Goal: Transaction & Acquisition: Purchase product/service

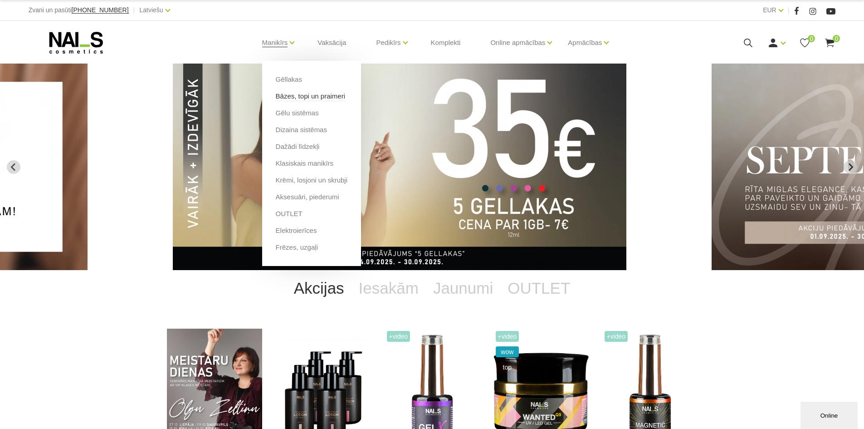
click at [292, 97] on link "Bāzes, topi un praimeri" at bounding box center [310, 96] width 69 height 10
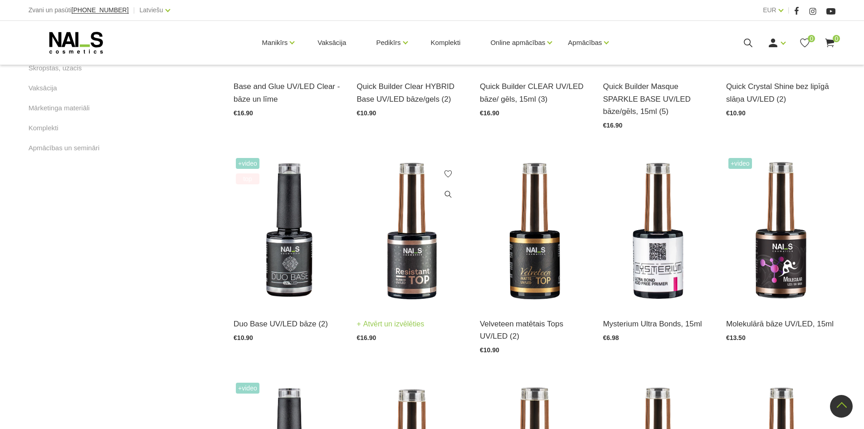
scroll to position [360, 0]
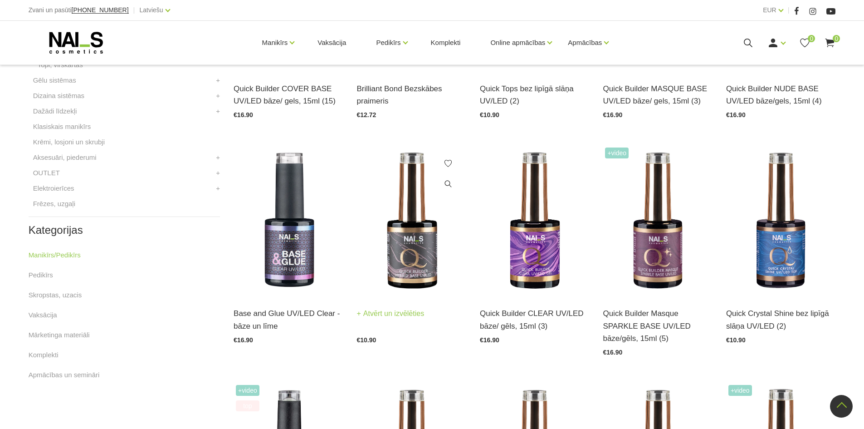
click at [397, 245] on img at bounding box center [411, 220] width 109 height 151
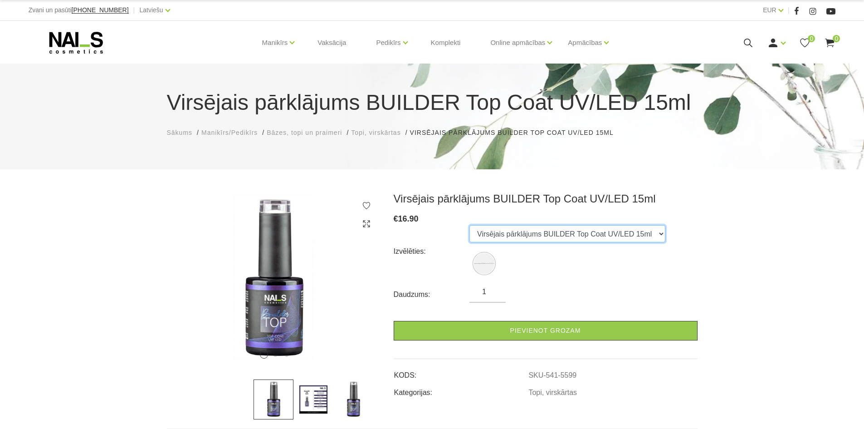
click at [557, 240] on select "Virsējais pārklājums BUILDER Top Coat UV/LED 15ml" at bounding box center [568, 233] width 196 height 17
click at [551, 240] on select "Virsējais pārklājums BUILDER Top Coat UV/LED 15ml" at bounding box center [568, 233] width 196 height 17
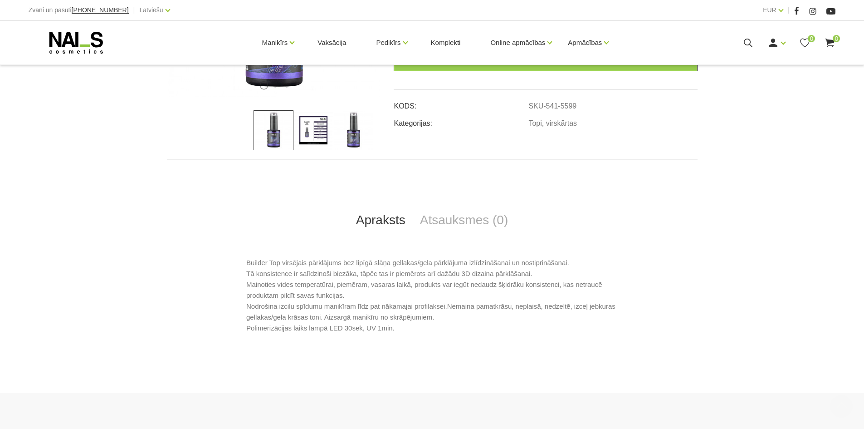
scroll to position [272, 0]
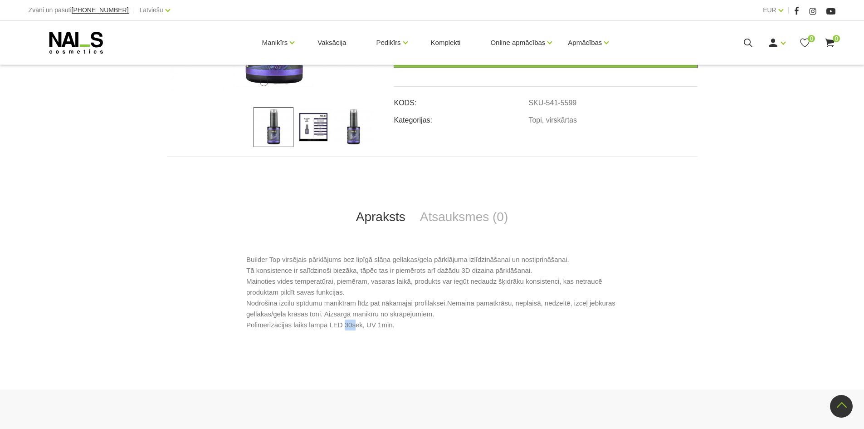
drag, startPoint x: 340, startPoint y: 325, endPoint x: 352, endPoint y: 326, distance: 11.8
click at [352, 326] on p "Builder Top virsējais pārklājums bez lipīgā slāņa gellakas/gela pārklājuma izlī…" at bounding box center [432, 292] width 372 height 76
drag, startPoint x: 364, startPoint y: 325, endPoint x: 375, endPoint y: 326, distance: 10.5
click at [374, 326] on p "Builder Top virsējais pārklājums bez lipīgā slāņa gellakas/gela pārklājuma izlī…" at bounding box center [432, 292] width 372 height 76
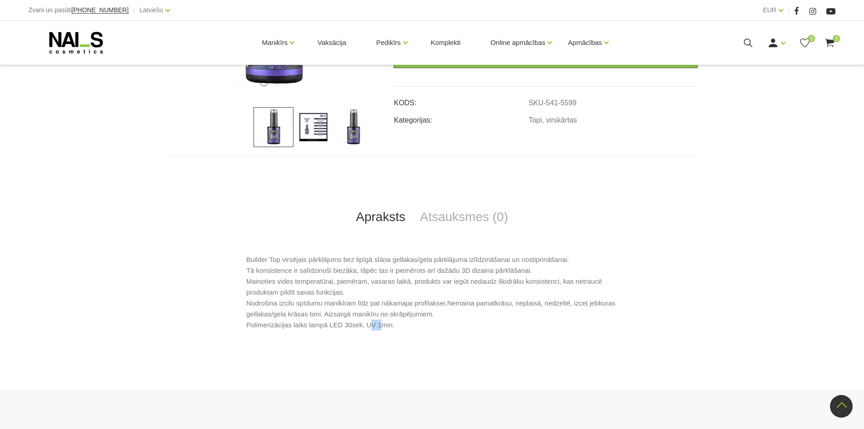
click at [377, 326] on p "Builder Top virsējais pārklājums bez lipīgā slāņa gellakas/gela pārklājuma izlī…" at bounding box center [432, 292] width 372 height 76
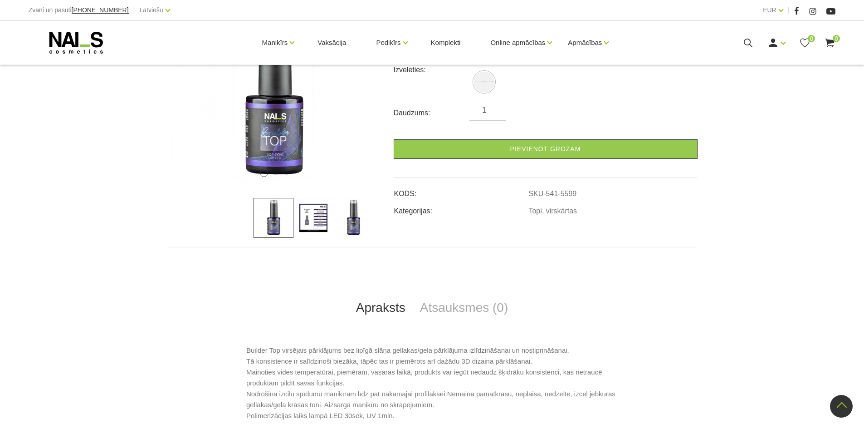
scroll to position [363, 0]
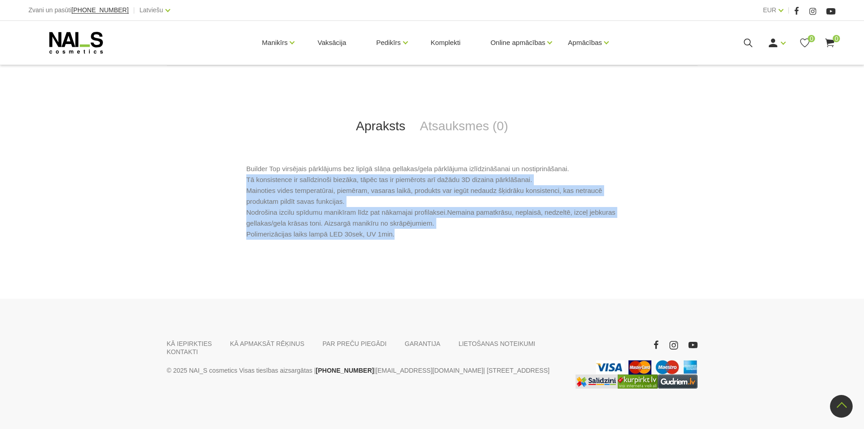
drag, startPoint x: 242, startPoint y: 184, endPoint x: 407, endPoint y: 240, distance: 174.1
click at [407, 240] on div "Builder Top virsējais pārklājums bez lipīgā slāņa gellakas/gela pārklājuma izlī…" at bounding box center [432, 208] width 531 height 90
click at [381, 228] on p "Builder Top virsējais pārklājums bez lipīgā slāņa gellakas/gela pārklājuma izlī…" at bounding box center [432, 201] width 372 height 76
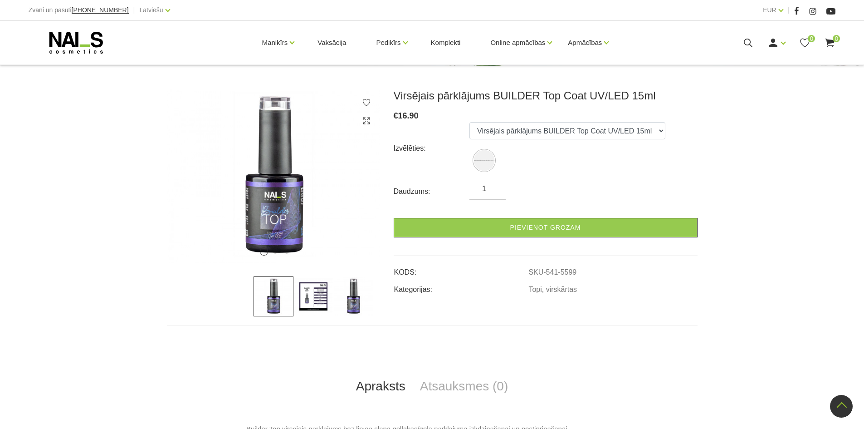
scroll to position [91, 0]
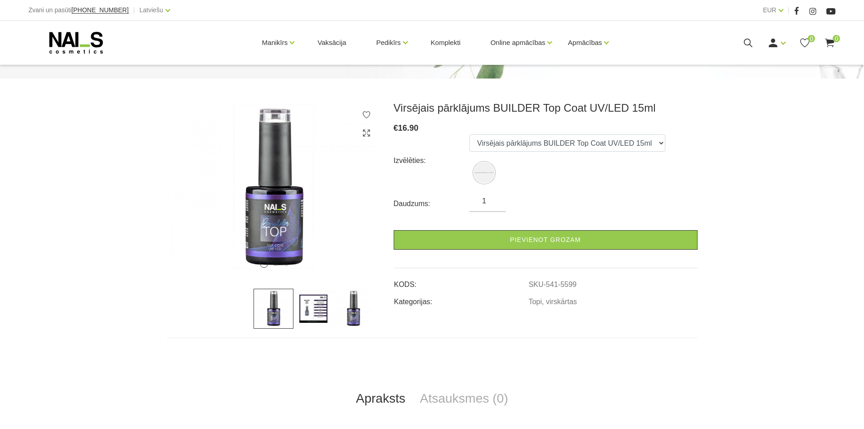
click at [544, 159] on ul "Virsējais pārklājums BUILDER Top Coat UV/LED 15ml" at bounding box center [568, 160] width 196 height 52
click at [551, 146] on select "Virsējais pārklājums BUILDER Top Coat UV/LED 15ml" at bounding box center [568, 142] width 196 height 17
click at [551, 145] on select "Virsējais pārklājums BUILDER Top Coat UV/LED 15ml" at bounding box center [568, 142] width 196 height 17
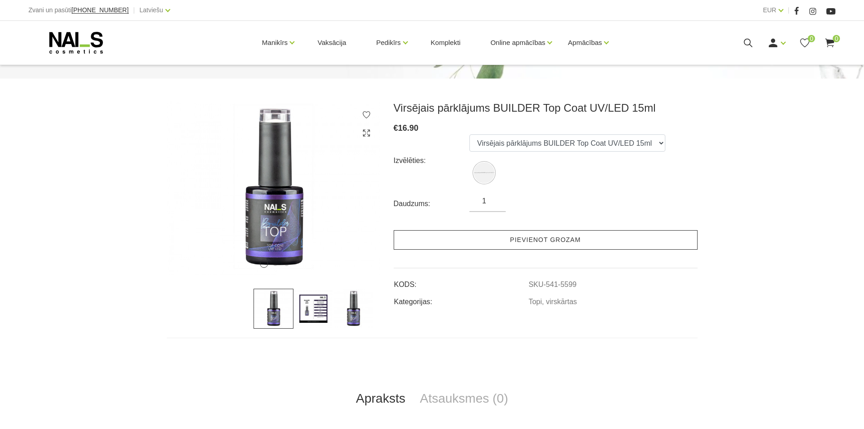
click at [508, 236] on link "Pievienot grozam" at bounding box center [546, 240] width 304 height 20
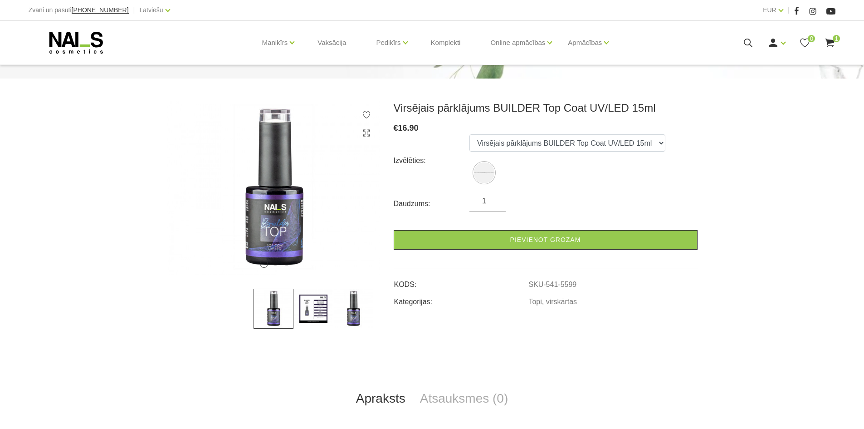
click at [835, 40] on span "1" at bounding box center [836, 38] width 7 height 7
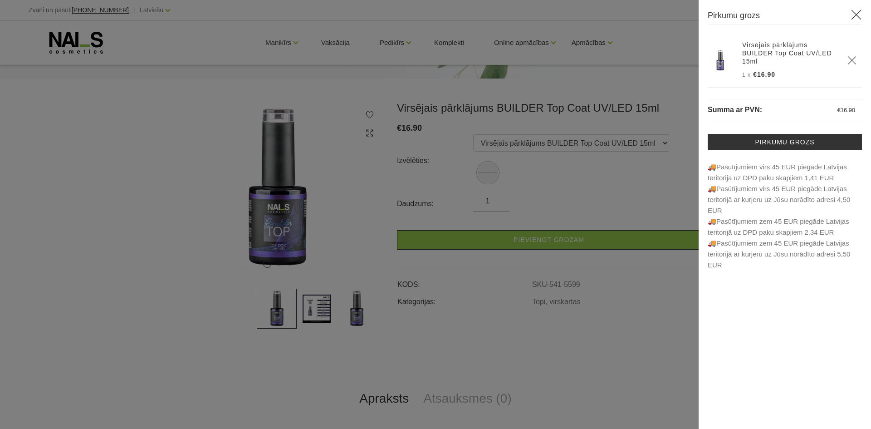
click at [859, 11] on icon at bounding box center [856, 14] width 11 height 11
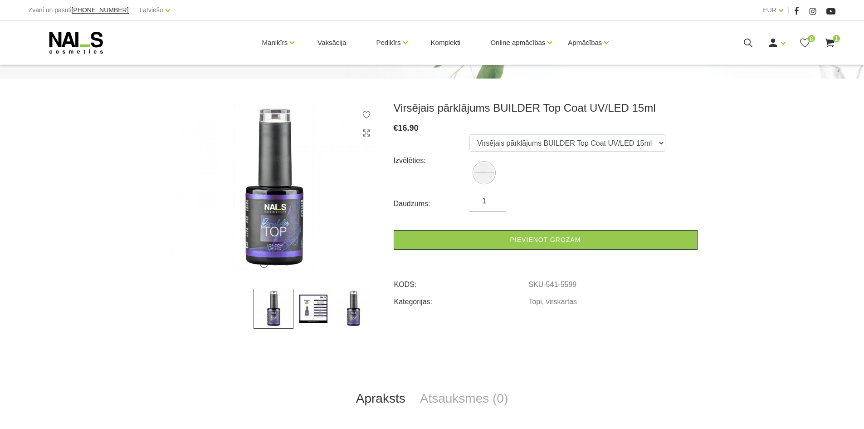
click at [319, 307] on img at bounding box center [314, 309] width 40 height 40
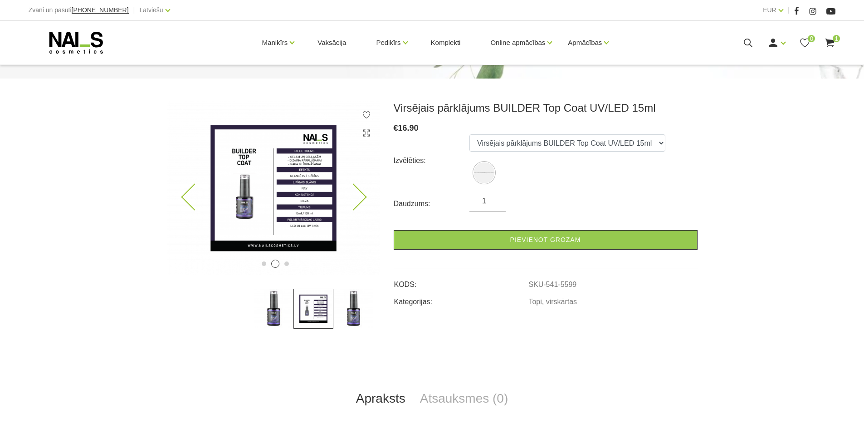
click at [305, 167] on img at bounding box center [273, 188] width 213 height 174
click at [369, 131] on use at bounding box center [366, 132] width 7 height 7
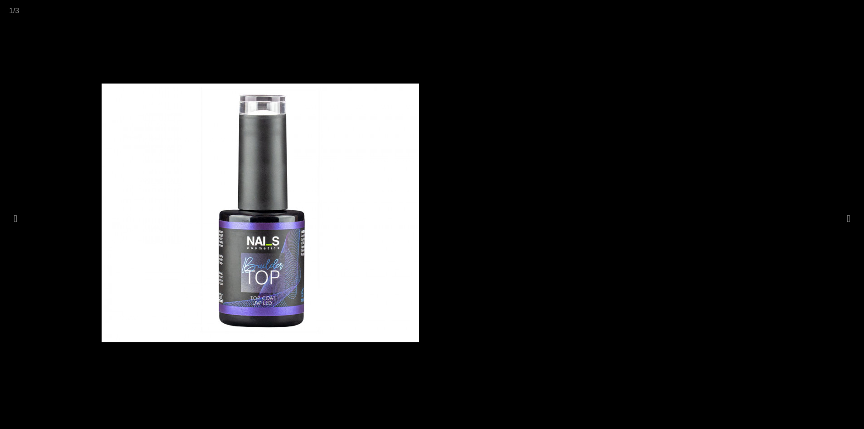
drag, startPoint x: 212, startPoint y: 227, endPoint x: 109, endPoint y: 221, distance: 103.2
click at [126, 224] on img at bounding box center [261, 212] width 318 height 259
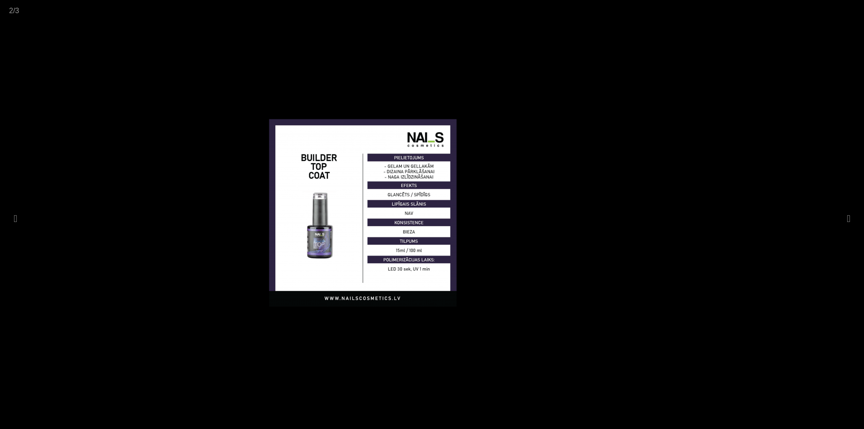
drag, startPoint x: 403, startPoint y: 269, endPoint x: 70, endPoint y: 225, distance: 336.5
click at [204, 226] on img at bounding box center [363, 212] width 318 height 259
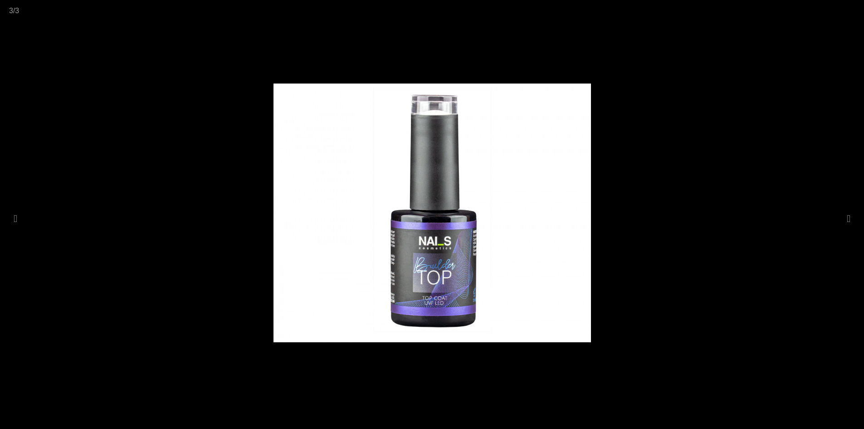
drag, startPoint x: 446, startPoint y: 205, endPoint x: 375, endPoint y: 174, distance: 78.1
click at [363, 193] on img at bounding box center [433, 212] width 318 height 259
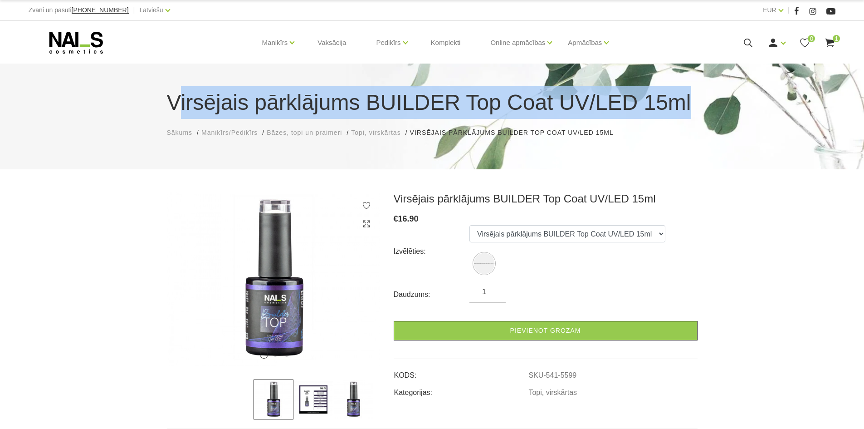
drag, startPoint x: 174, startPoint y: 106, endPoint x: 667, endPoint y: 107, distance: 493.2
click at [667, 107] on h1 "Virsējais pārklājums BUILDER Top Coat UV/LED 15ml" at bounding box center [432, 102] width 531 height 33
copy h1 "irsējais pārklājums BUILDER Top Coat UV/LED 15ml"
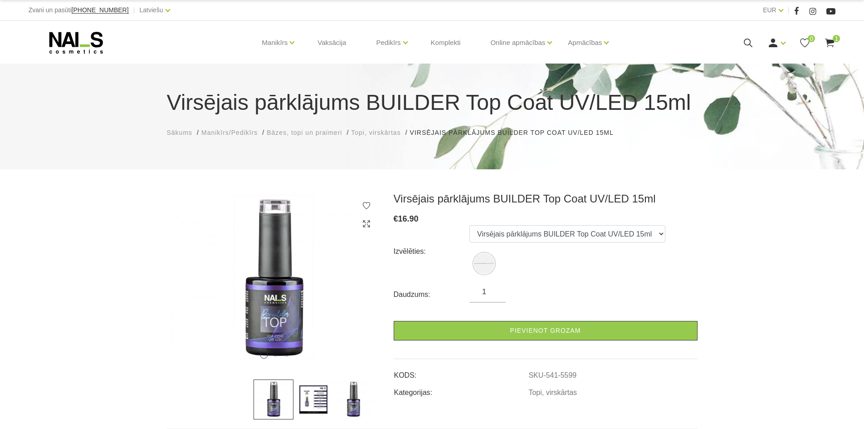
click at [782, 275] on div "1 2 3 Virsējais pārklājums BUILDER Top Coat UV/LED 15ml € 16.90 Izvēlēties: Vir…" at bounding box center [432, 404] width 864 height 424
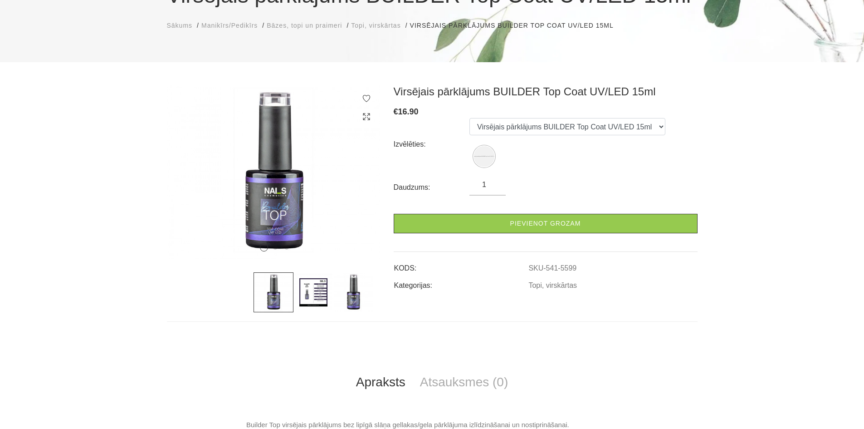
scroll to position [227, 0]
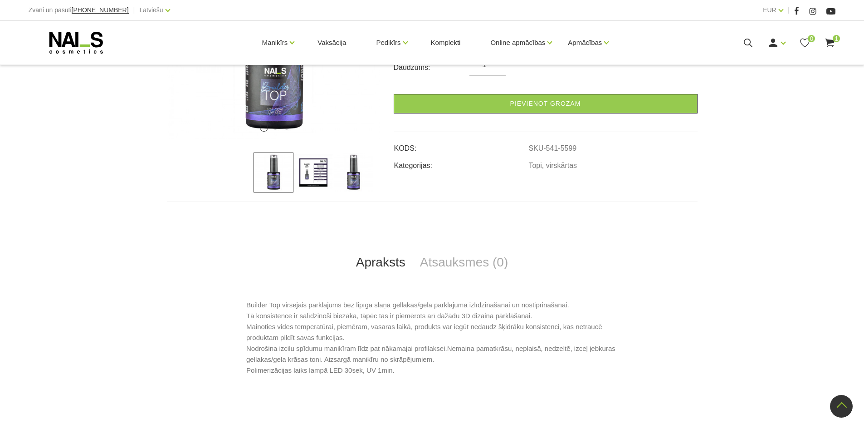
click at [353, 186] on img at bounding box center [354, 172] width 40 height 40
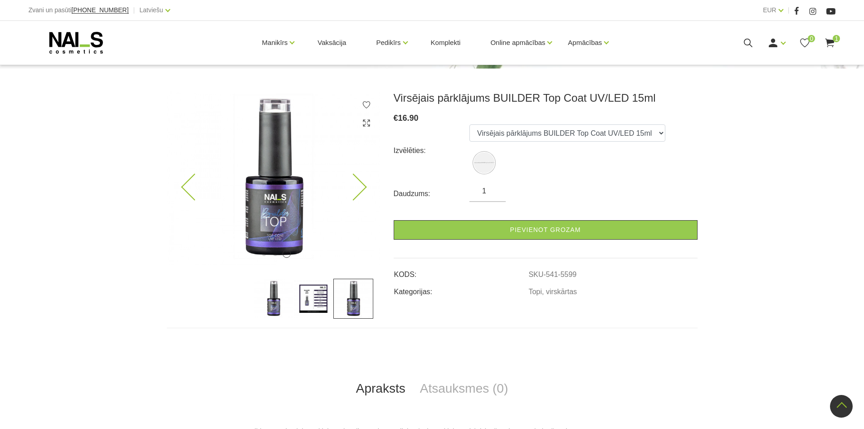
scroll to position [91, 0]
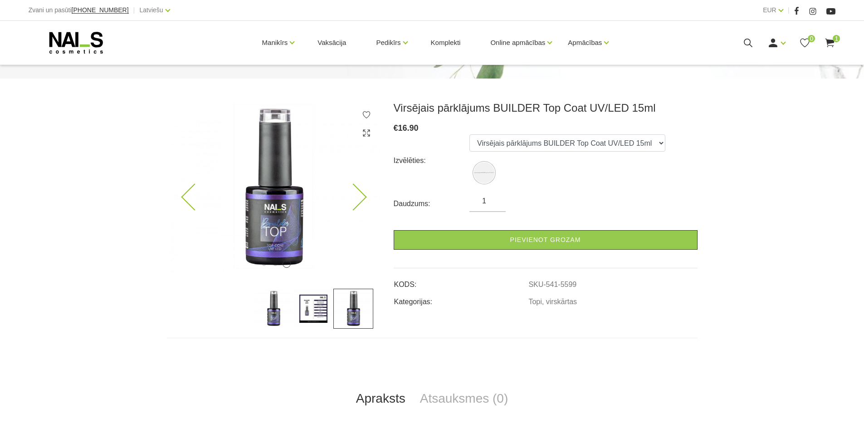
click at [285, 230] on img at bounding box center [273, 188] width 213 height 174
click at [193, 196] on icon at bounding box center [194, 197] width 27 height 27
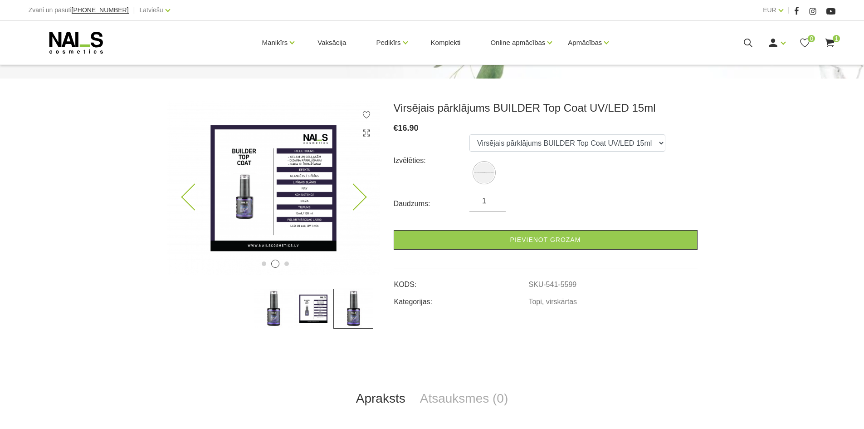
click at [193, 196] on icon at bounding box center [194, 197] width 27 height 27
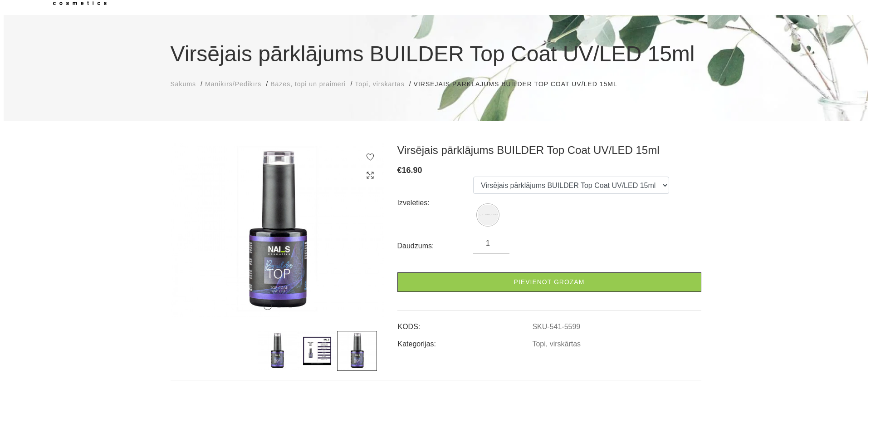
scroll to position [0, 0]
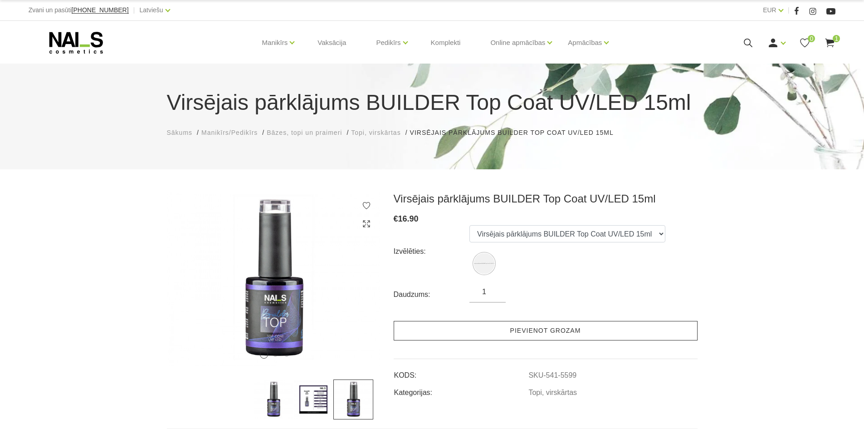
click at [521, 325] on link "Pievienot grozam" at bounding box center [546, 331] width 304 height 20
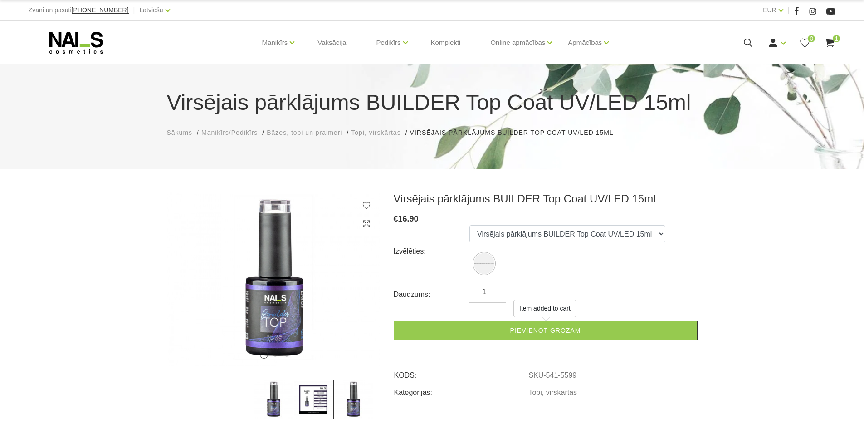
click at [829, 41] on use at bounding box center [830, 43] width 9 height 9
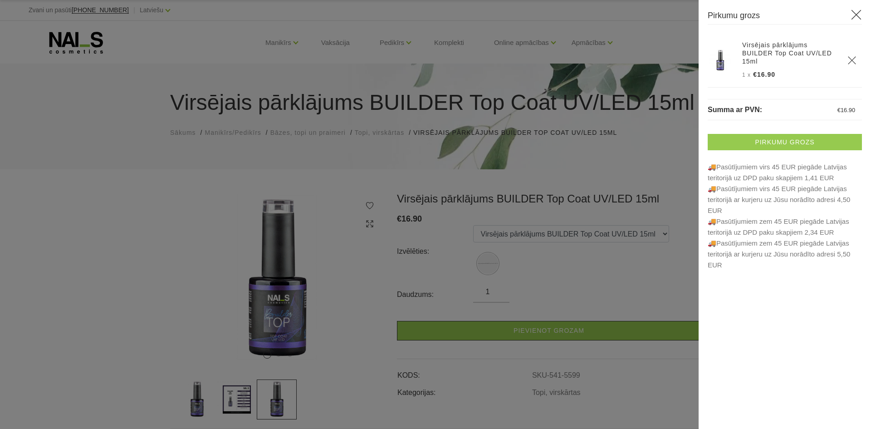
click at [770, 135] on link "Pirkumu grozs" at bounding box center [785, 142] width 154 height 16
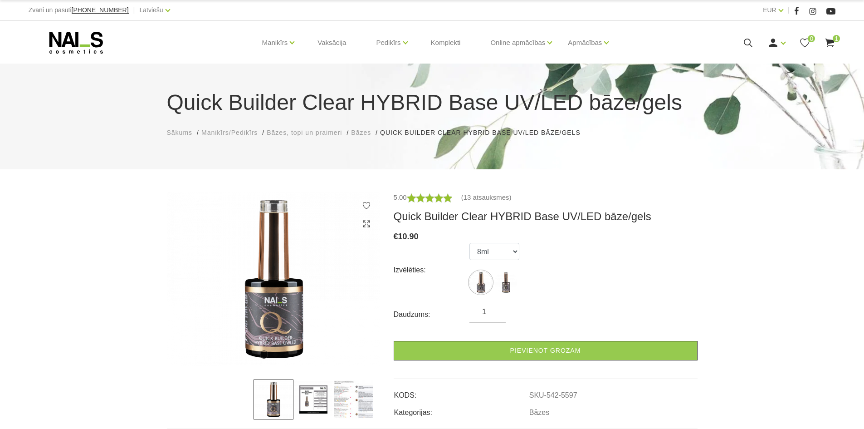
scroll to position [227, 0]
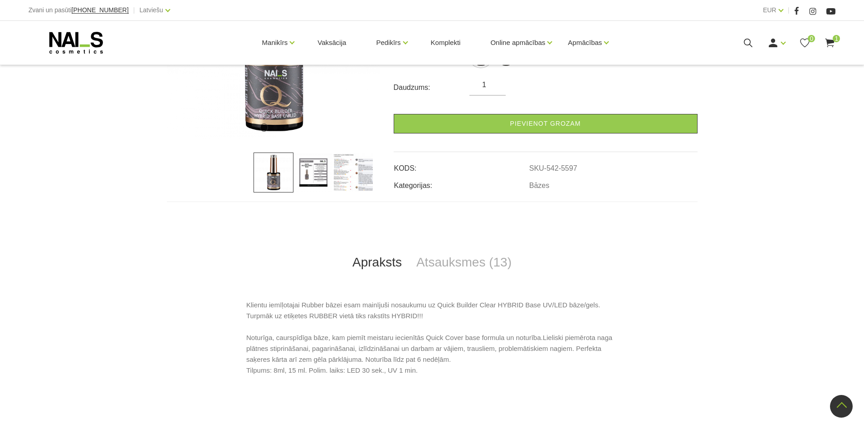
click at [348, 172] on img at bounding box center [354, 172] width 40 height 40
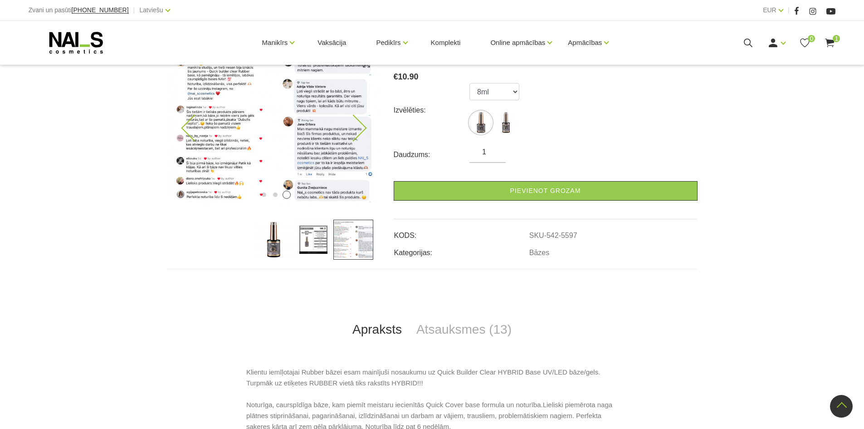
scroll to position [0, 0]
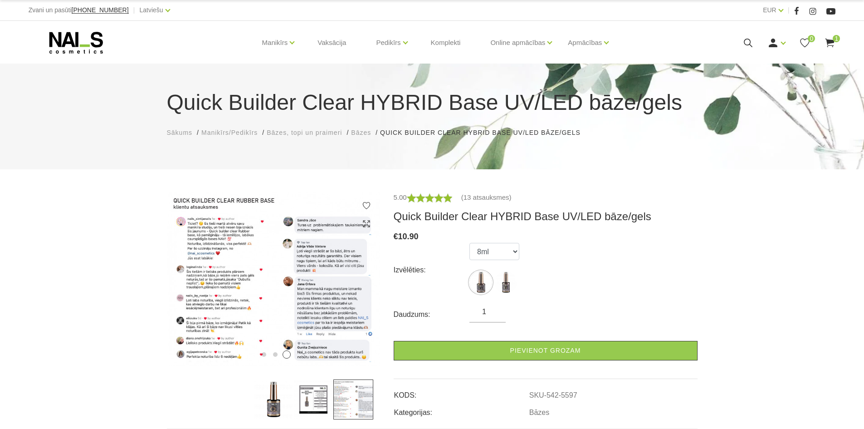
click at [314, 401] on img at bounding box center [314, 399] width 40 height 40
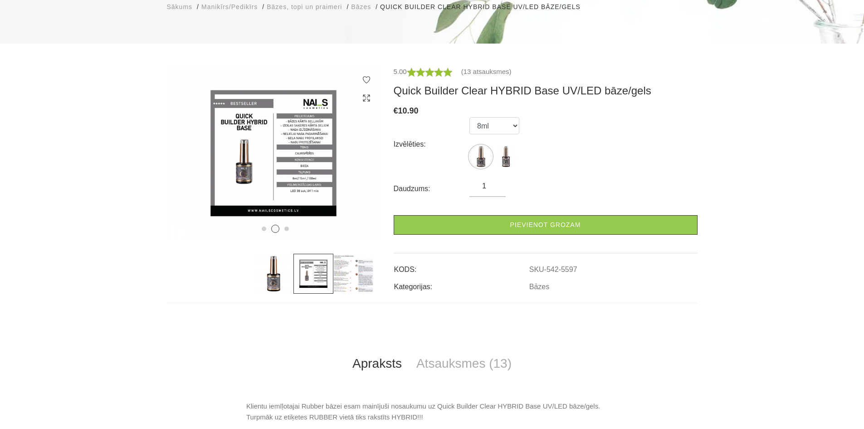
scroll to position [272, 0]
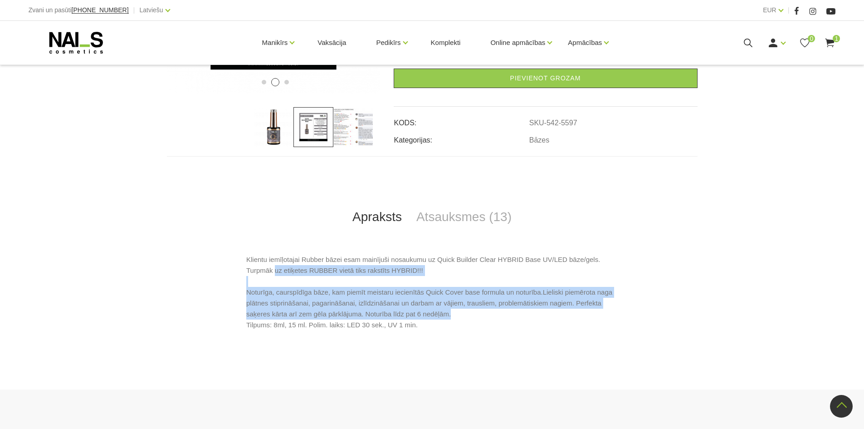
drag, startPoint x: 230, startPoint y: 266, endPoint x: 525, endPoint y: 310, distance: 298.6
click at [525, 310] on div "Klientu iemīļotajai Rubber bāzei esam mainījuši nosaukumu uz Quick Builder Clea…" at bounding box center [432, 299] width 531 height 90
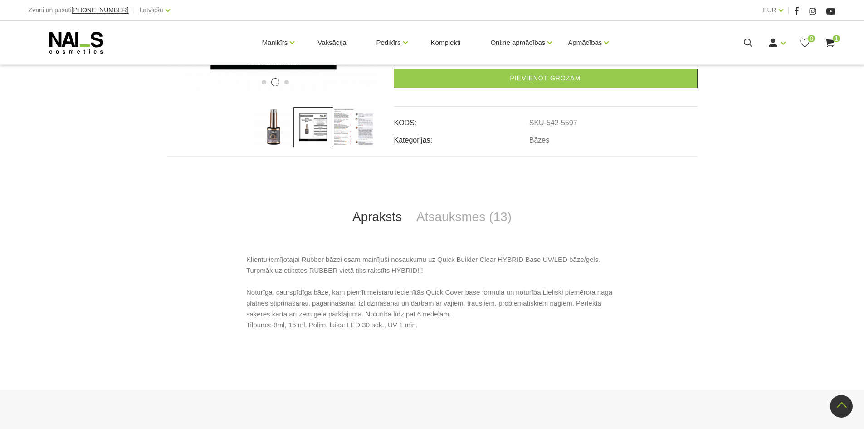
click at [515, 244] on div "Apraksts Atsauksmes (13) Klientu iemīļotajai Rubber bāzei esam mainījuši nosauk…" at bounding box center [432, 250] width 531 height 188
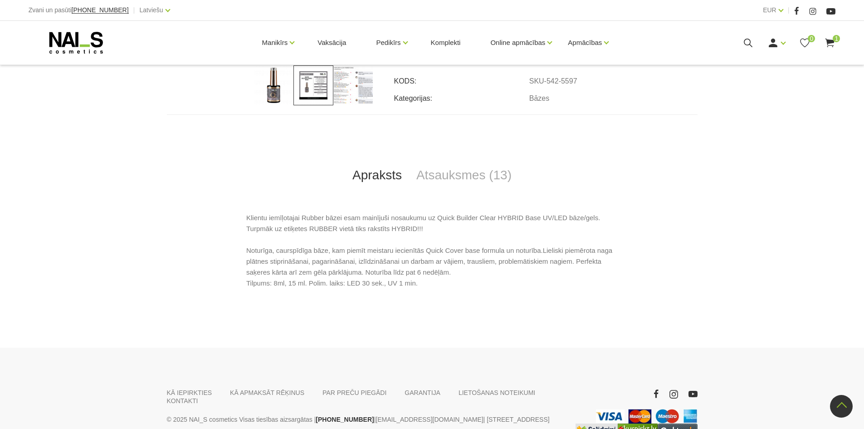
scroll to position [379, 0]
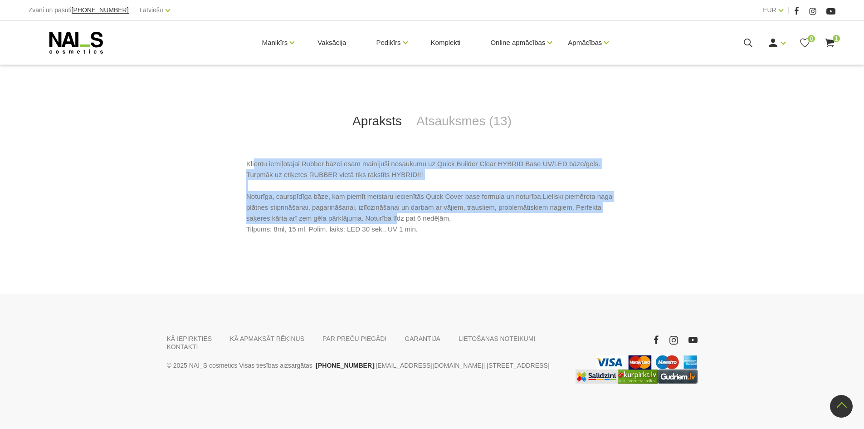
drag, startPoint x: 256, startPoint y: 151, endPoint x: 397, endPoint y: 210, distance: 153.5
click at [397, 210] on p "Klientu iemīļotajai Rubber bāzei esam mainījuši nosaukumu uz Quick Builder Clea…" at bounding box center [432, 196] width 372 height 76
drag, startPoint x: 396, startPoint y: 207, endPoint x: 413, endPoint y: 218, distance: 20.0
click at [396, 207] on p "Klientu iemīļotajai Rubber bāzei esam mainījuši nosaukumu uz Quick Builder Clea…" at bounding box center [432, 196] width 372 height 76
click at [384, 201] on p "Klientu iemīļotajai Rubber bāzei esam mainījuši nosaukumu uz Quick Builder Clea…" at bounding box center [432, 196] width 372 height 76
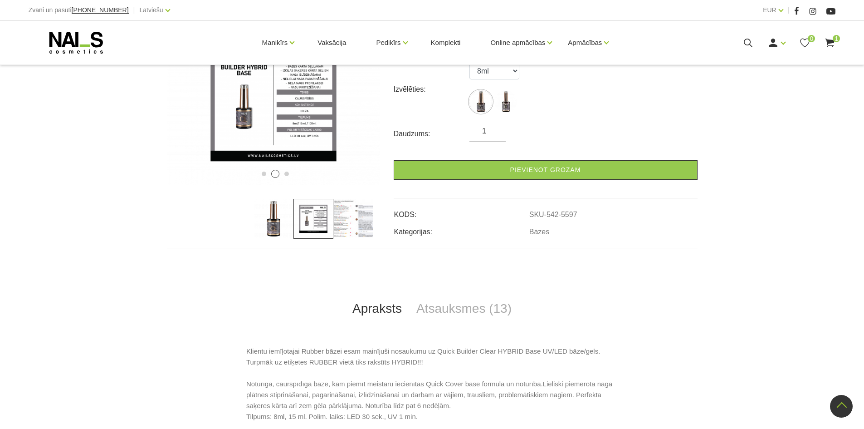
scroll to position [61, 0]
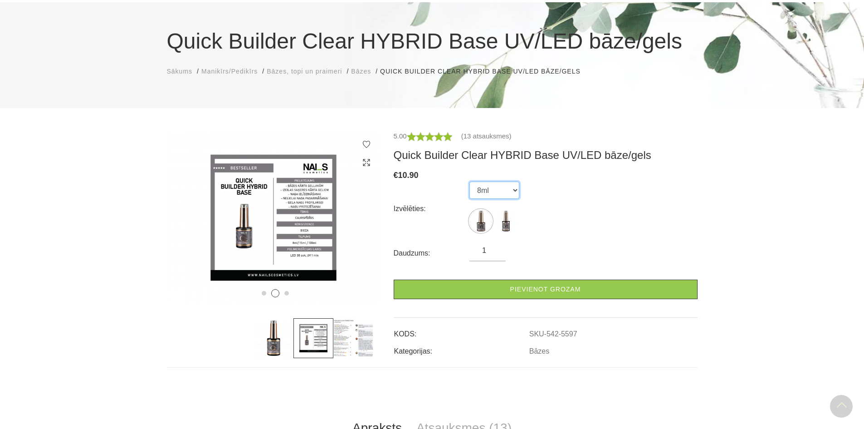
click at [495, 198] on select "8ml 15ml" at bounding box center [495, 190] width 50 height 17
click at [497, 197] on select "8ml 15ml" at bounding box center [495, 190] width 50 height 17
click at [470, 182] on select "8ml 15ml" at bounding box center [495, 190] width 50 height 17
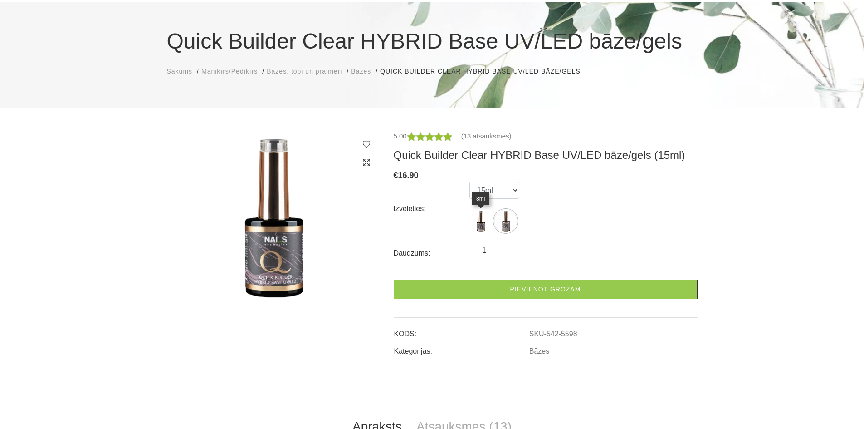
click at [481, 217] on img at bounding box center [481, 221] width 23 height 23
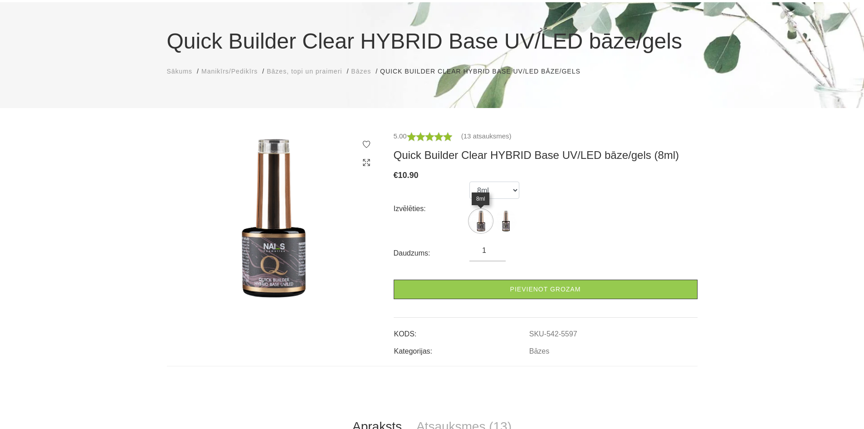
click at [483, 217] on img at bounding box center [481, 221] width 23 height 23
click at [510, 220] on img at bounding box center [506, 221] width 23 height 23
select select "5598"
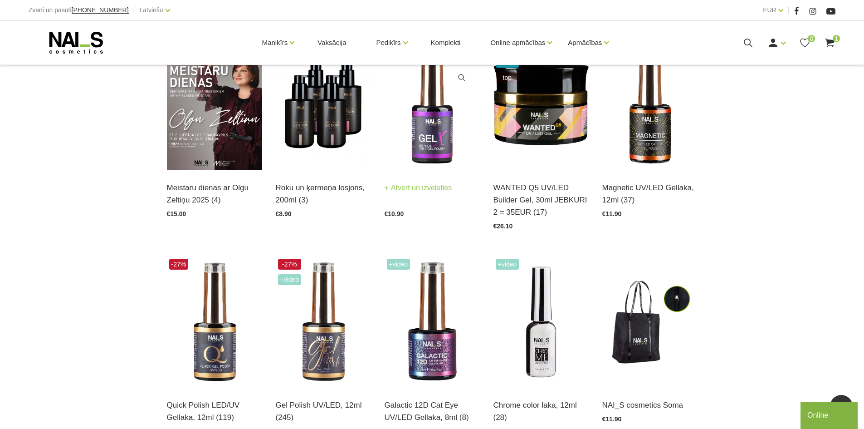
scroll to position [136, 0]
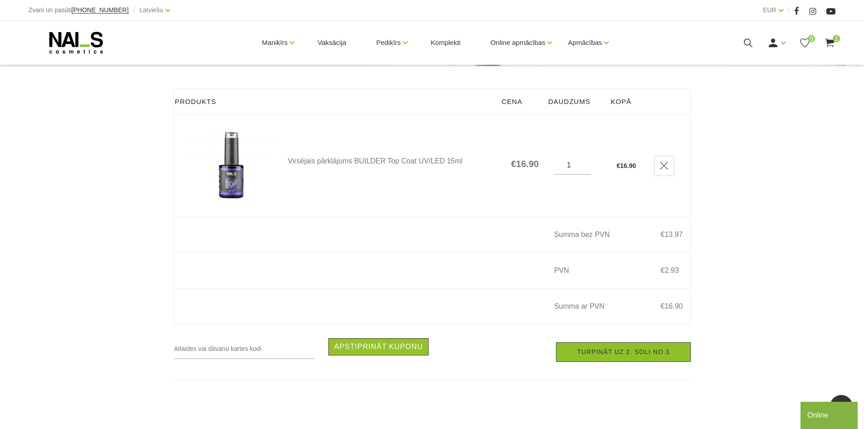
scroll to position [91, 0]
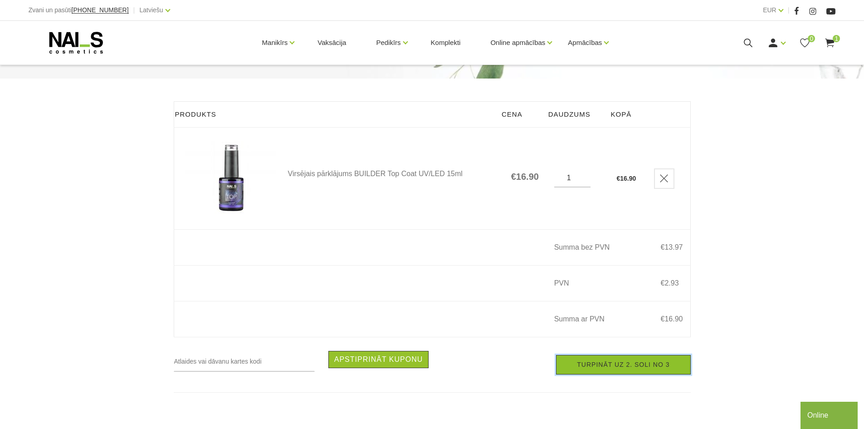
click at [608, 366] on link "Turpināt uz 2. soli no 3" at bounding box center [623, 365] width 134 height 20
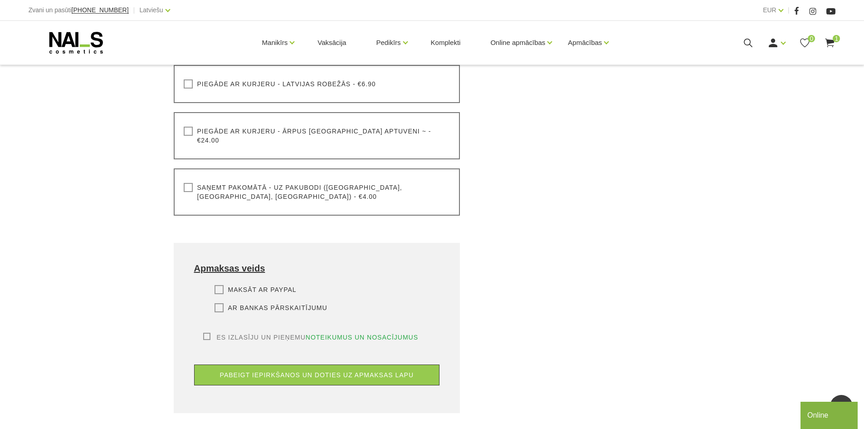
scroll to position [91, 0]
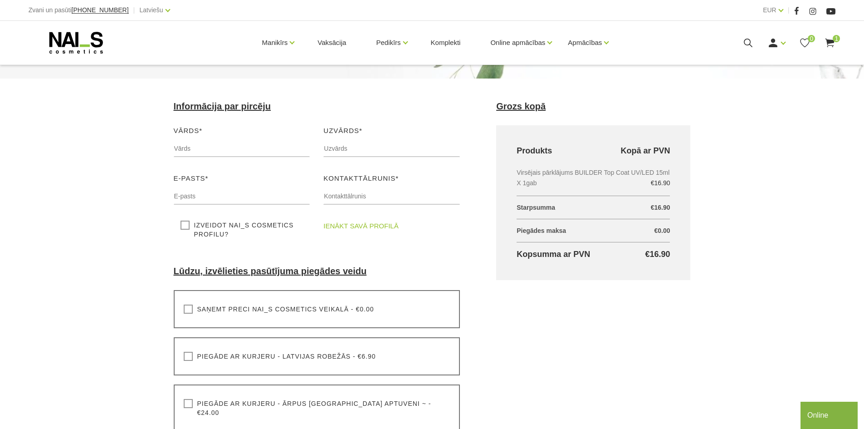
click at [190, 308] on label "Saņemt preci NAI_S cosmetics veikalā - €0.00" at bounding box center [279, 308] width 191 height 9
click at [0, 0] on input "Saņemt preci NAI_S cosmetics veikalā - €0.00" at bounding box center [0, 0] width 0 height 0
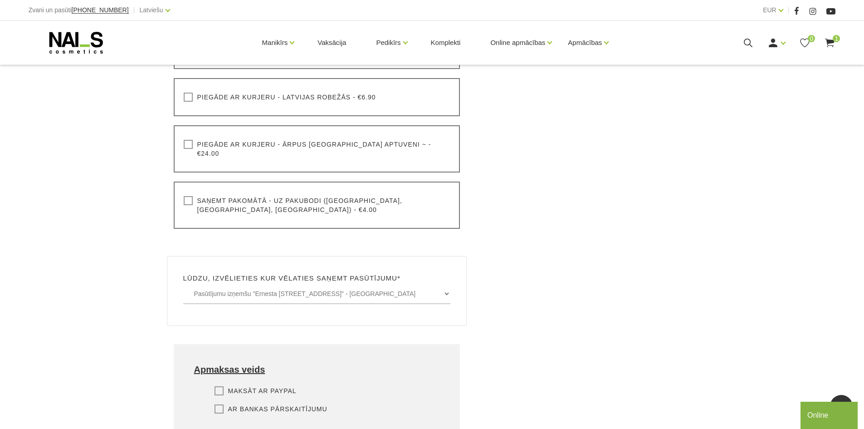
scroll to position [363, 0]
